Goal: Task Accomplishment & Management: Complete application form

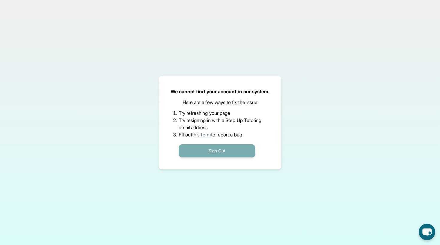
click at [207, 152] on button "Sign Out" at bounding box center [217, 150] width 77 height 13
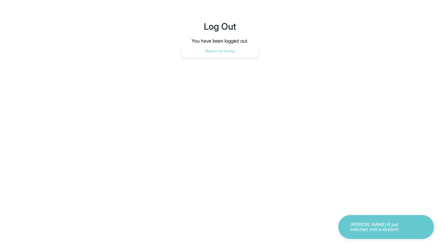
click at [236, 44] on button "Return to home" at bounding box center [220, 50] width 77 height 13
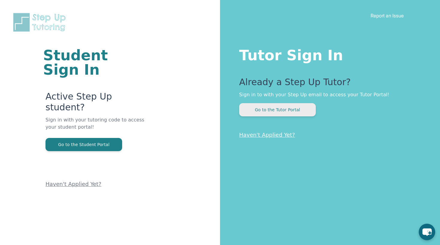
click at [263, 113] on button "Go to the Tutor Portal" at bounding box center [277, 109] width 77 height 13
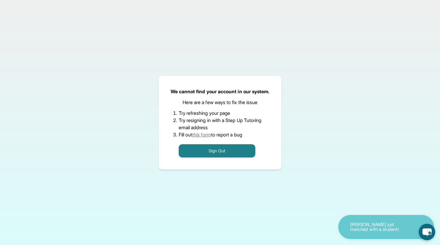
scroll to position [38, 0]
click at [366, 231] on p "[PERSON_NAME] just matched with a student!" at bounding box center [380, 227] width 60 height 10
click at [383, 231] on div "[PERSON_NAME] just matched with a student!" at bounding box center [386, 227] width 96 height 24
click at [395, 230] on p "Kathleen G just matched with a student!" at bounding box center [380, 227] width 60 height 10
click at [205, 133] on link "this form" at bounding box center [201, 134] width 19 height 6
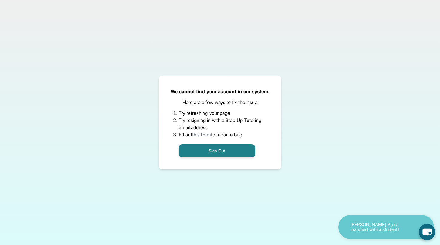
click at [356, 230] on p "Yarihtza P just matched with a student!" at bounding box center [380, 227] width 60 height 10
click at [341, 224] on div "Yarihtza P just matched with a student!" at bounding box center [386, 227] width 96 height 24
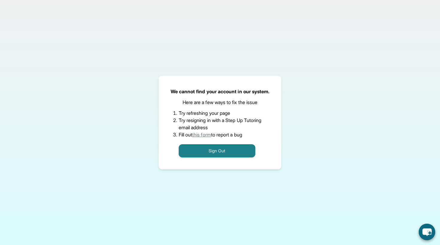
scroll to position [38, 0]
